Goal: Task Accomplishment & Management: Use online tool/utility

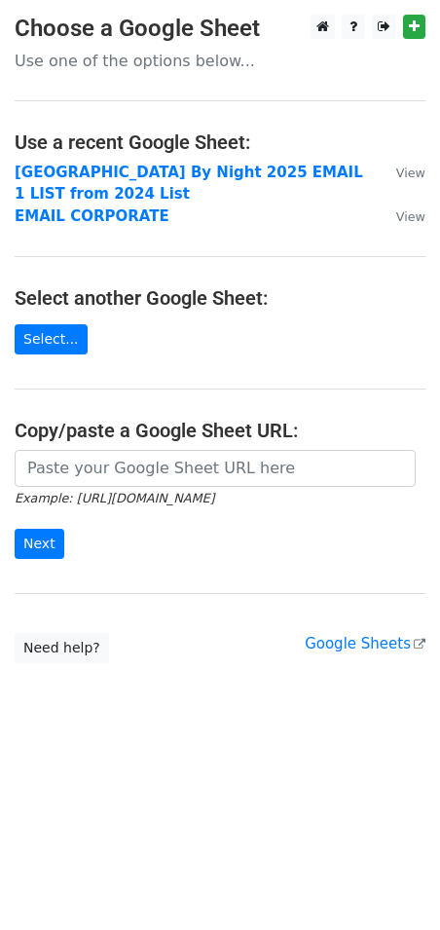
click at [183, 170] on strong "[GEOGRAPHIC_DATA] By Night 2025 EMAIL 1 LIST from 2024 List" at bounding box center [189, 184] width 349 height 40
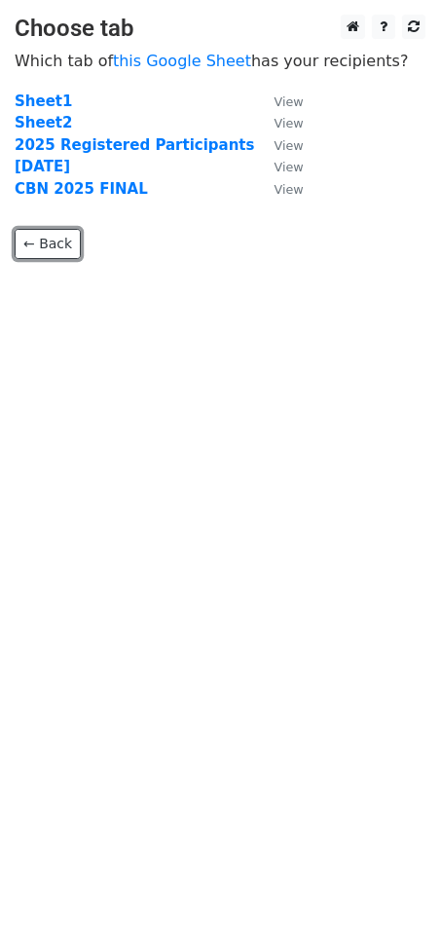
click at [28, 244] on link "← Back" at bounding box center [48, 244] width 66 height 30
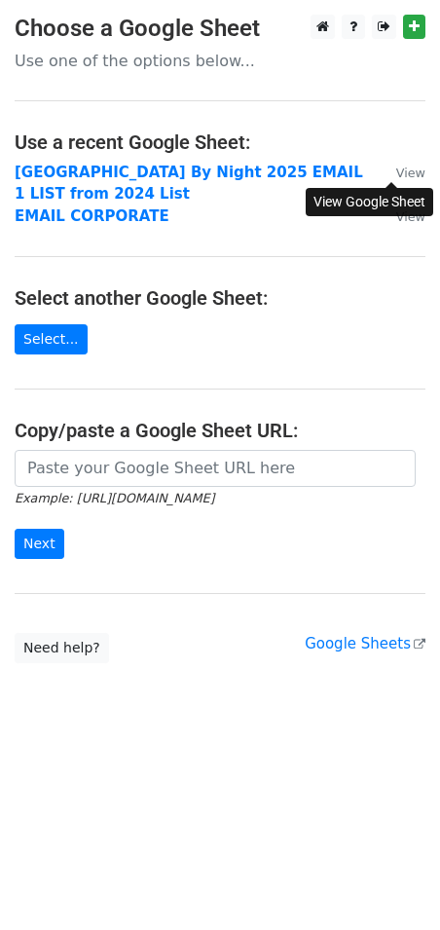
click at [396, 170] on small "View" at bounding box center [410, 172] width 29 height 15
click at [260, 170] on strong "[GEOGRAPHIC_DATA] By Night 2025 EMAIL 1 LIST from 2024 List" at bounding box center [189, 184] width 349 height 40
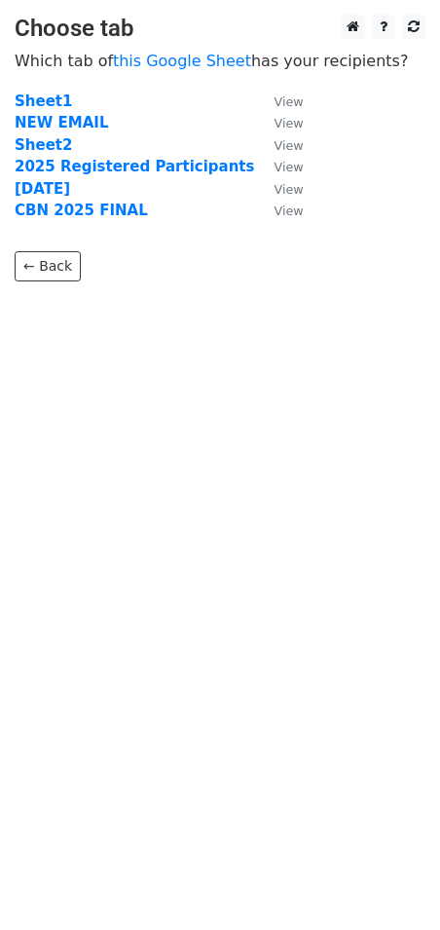
click at [74, 123] on strong "NEW EMAIL" at bounding box center [62, 123] width 94 height 18
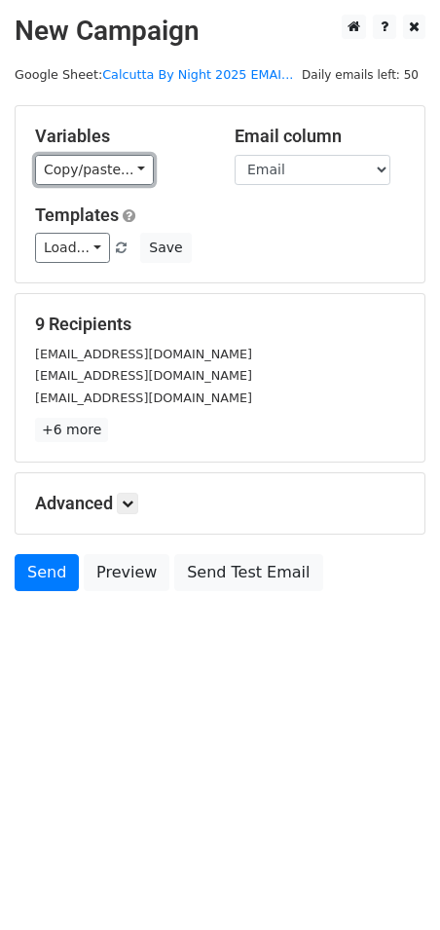
click at [86, 170] on link "Copy/paste..." at bounding box center [94, 170] width 119 height 30
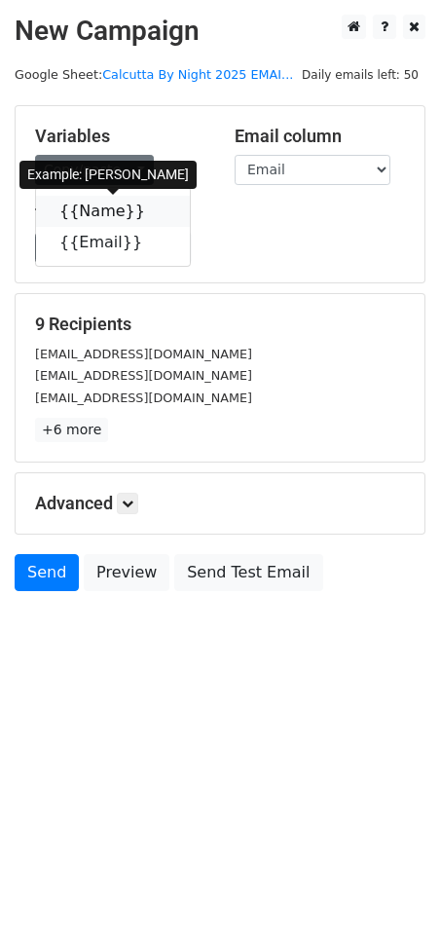
click at [111, 212] on link "{{Name}}" at bounding box center [113, 211] width 154 height 31
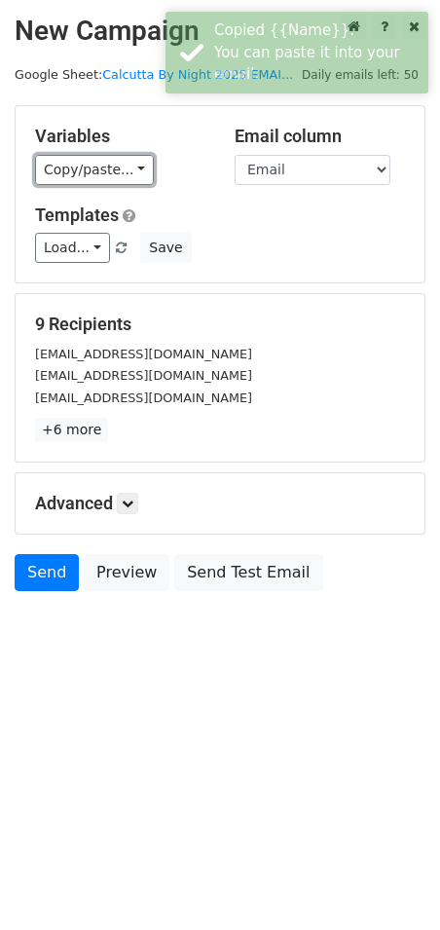
click at [103, 169] on link "Copy/paste..." at bounding box center [94, 170] width 119 height 30
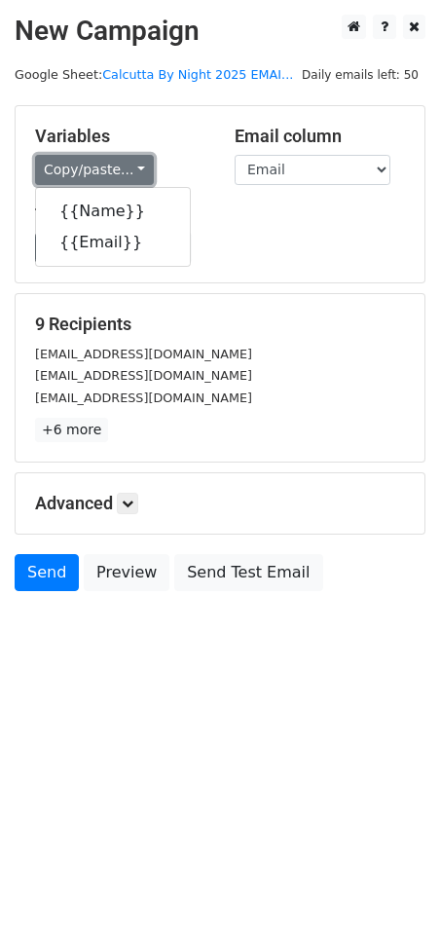
click at [103, 169] on link "Copy/paste..." at bounding box center [94, 170] width 119 height 30
